Goal: Task Accomplishment & Management: Manage account settings

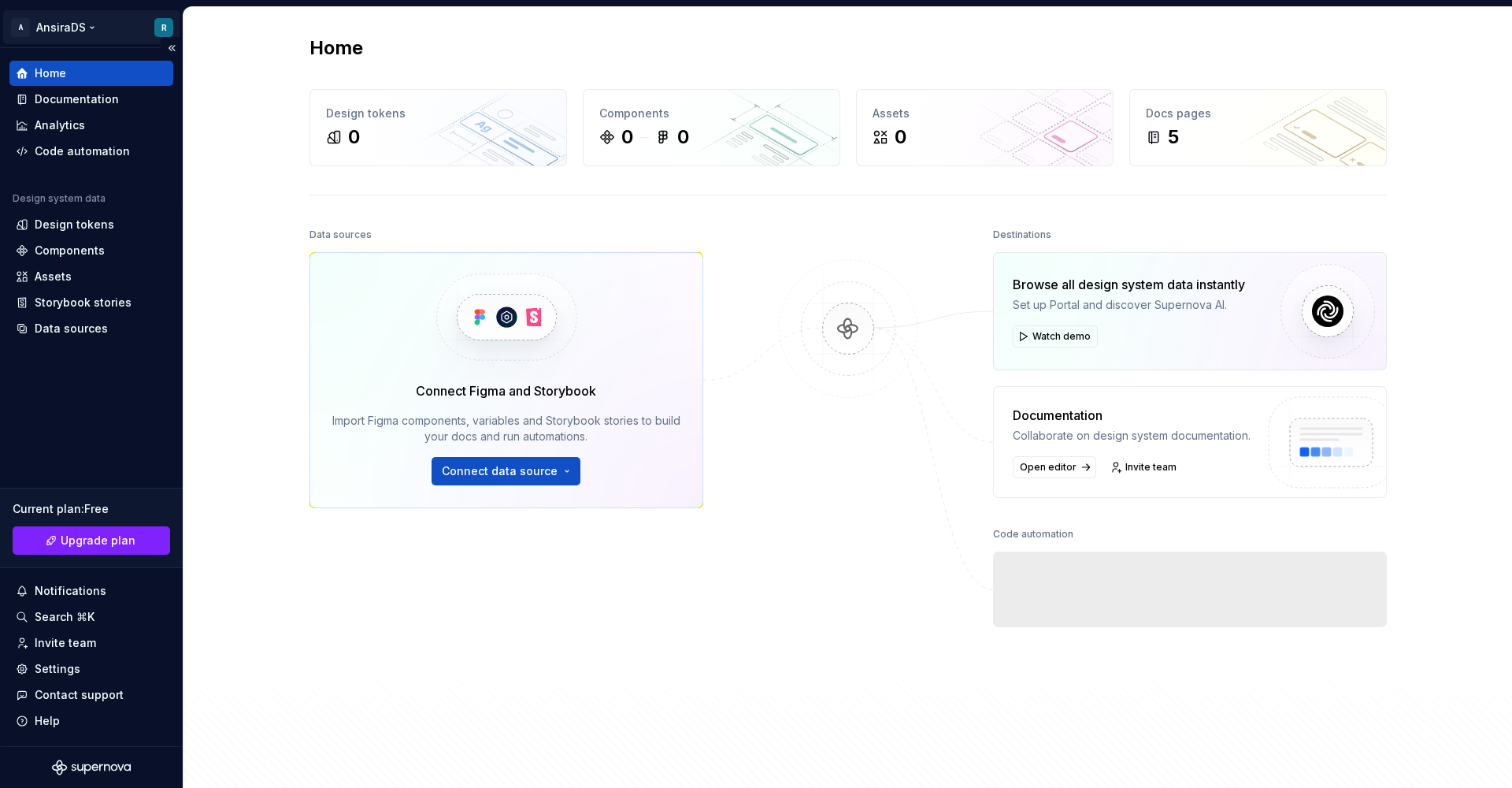
click at [158, 25] on html "A AnsiraDS R Home Documentation Analytics Code automation Design system data De…" at bounding box center [756, 394] width 1512 height 788
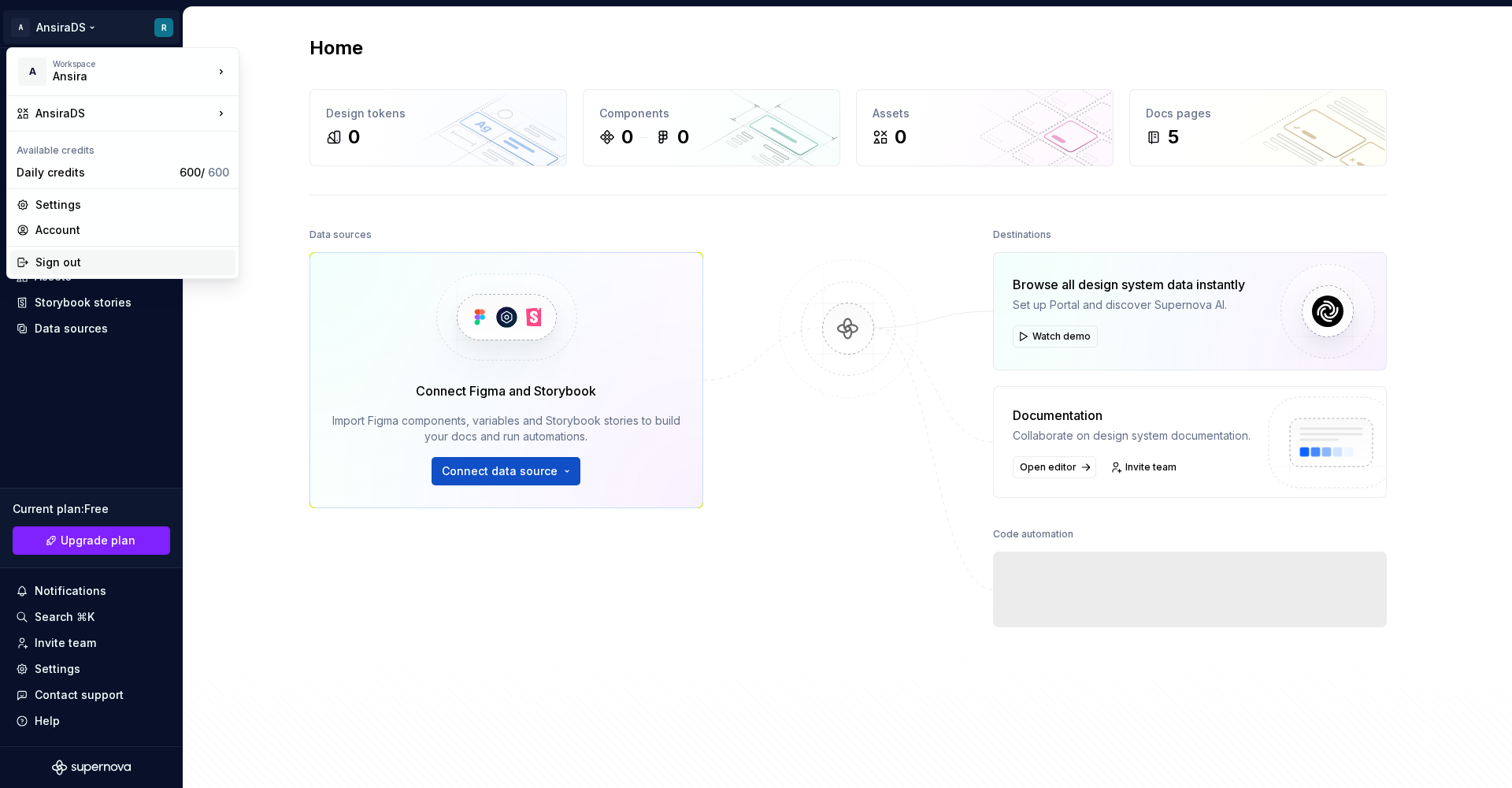
click at [65, 262] on div "Sign out" at bounding box center [132, 262] width 194 height 16
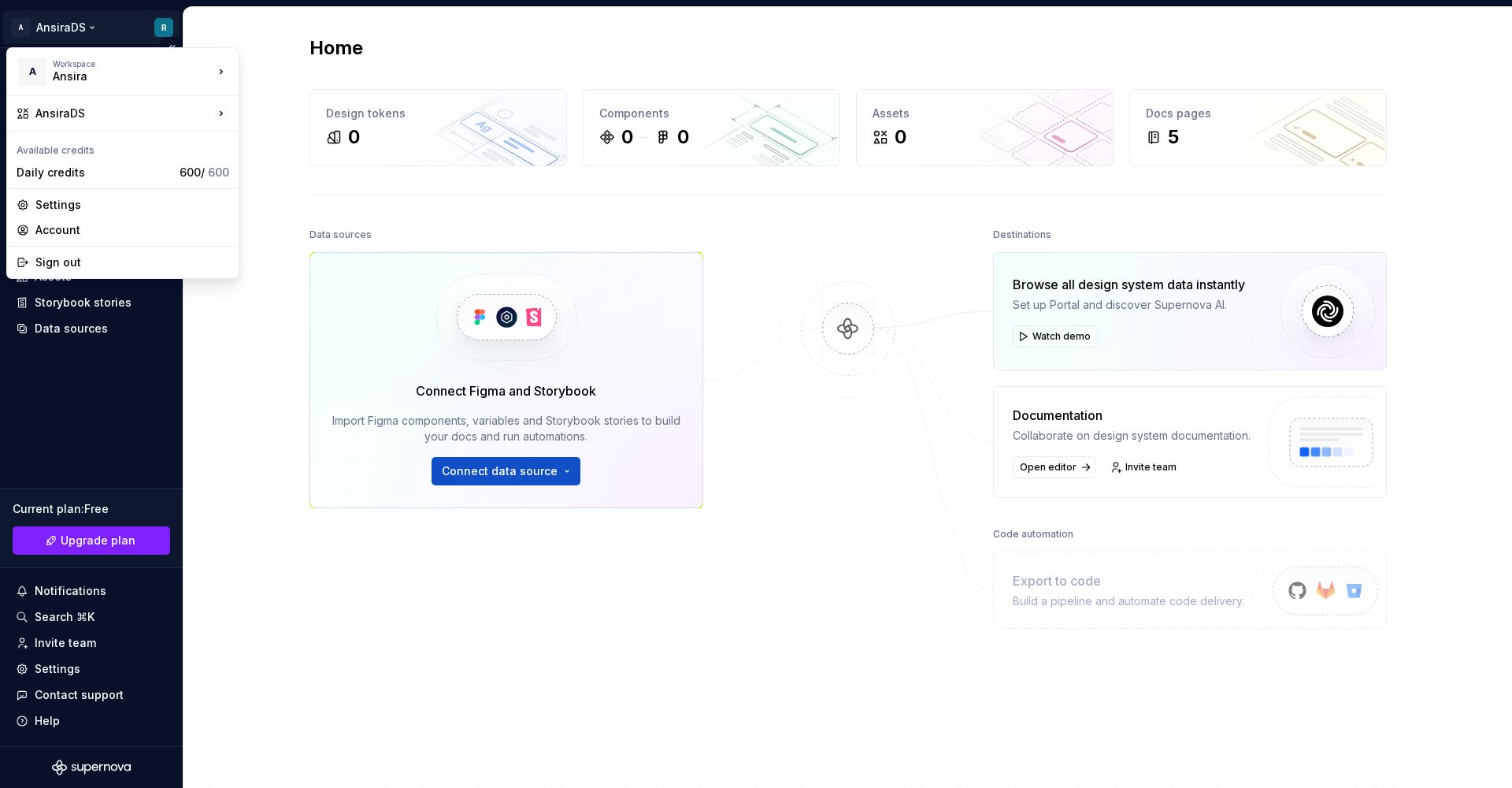
click at [155, 32] on html "A AnsiraDS R Home Documentation Analytics Code automation Design system data De…" at bounding box center [756, 394] width 1512 height 788
click at [90, 236] on div "Account" at bounding box center [132, 229] width 194 height 16
